Goal: Navigation & Orientation: Find specific page/section

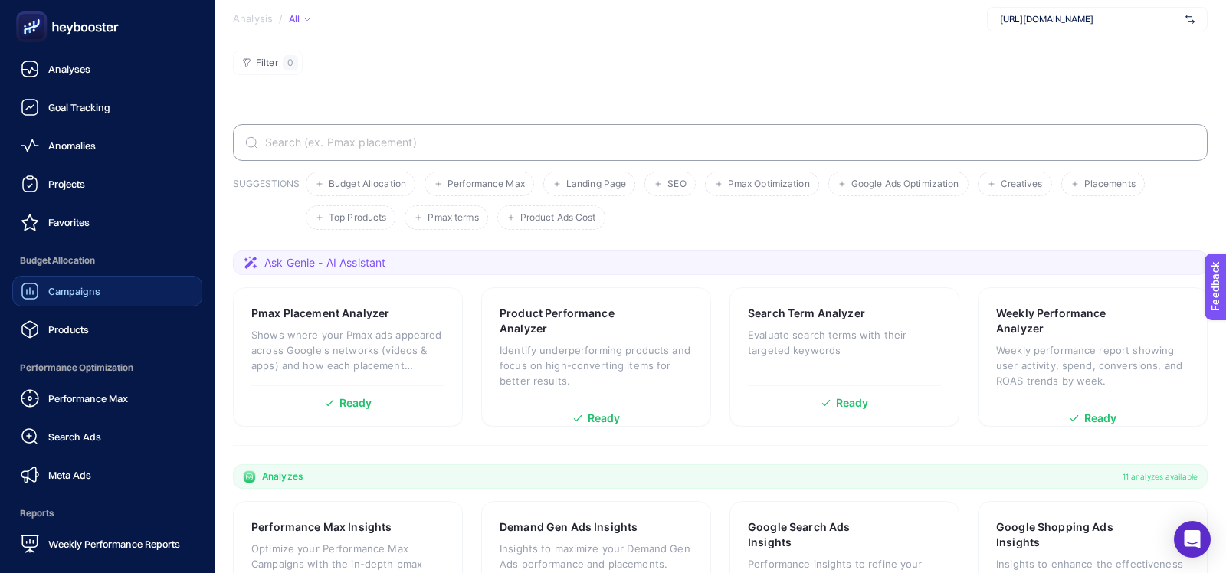
click at [64, 290] on span "Campaigns" at bounding box center [74, 291] width 52 height 12
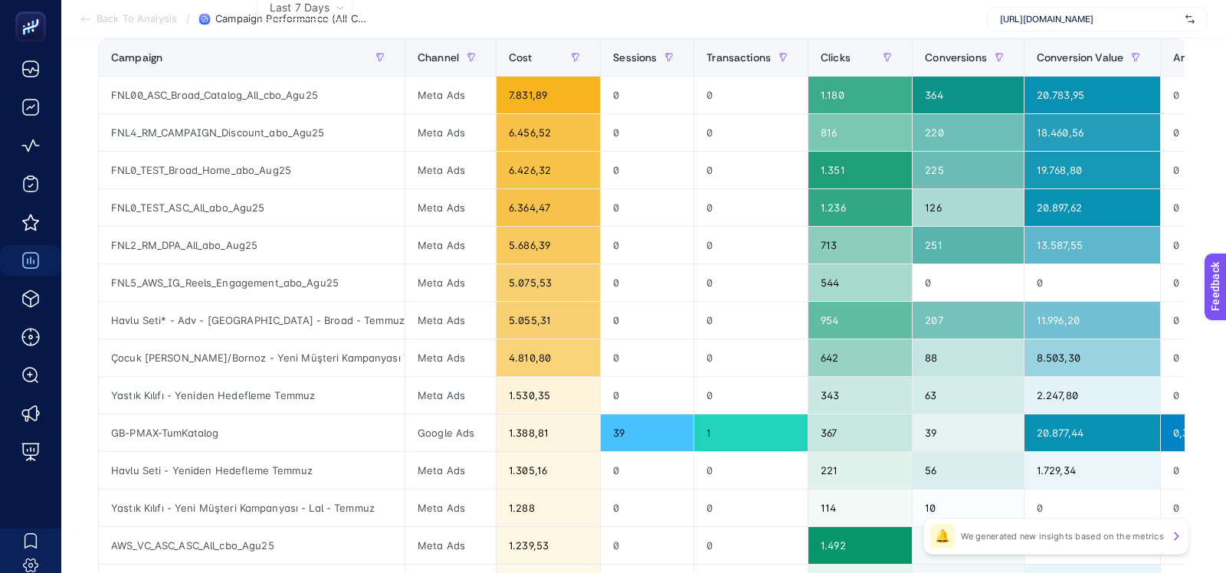
scroll to position [253, 0]
